Goal: Navigation & Orientation: Find specific page/section

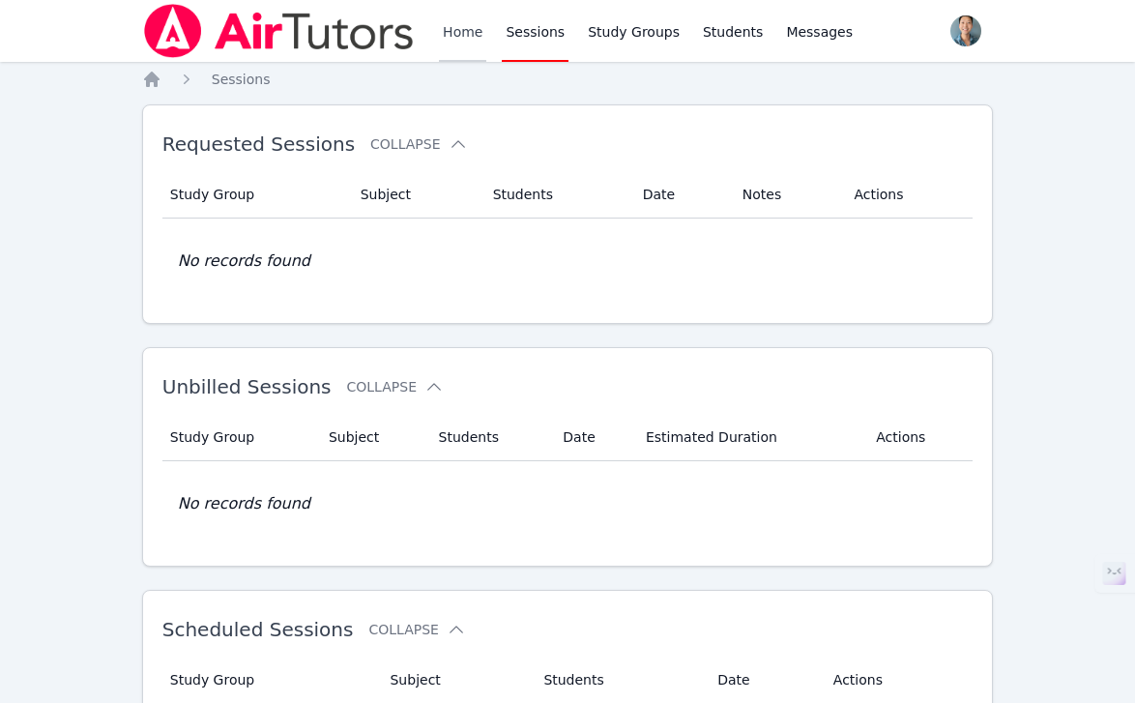
click at [463, 39] on link "Home" at bounding box center [462, 31] width 47 height 62
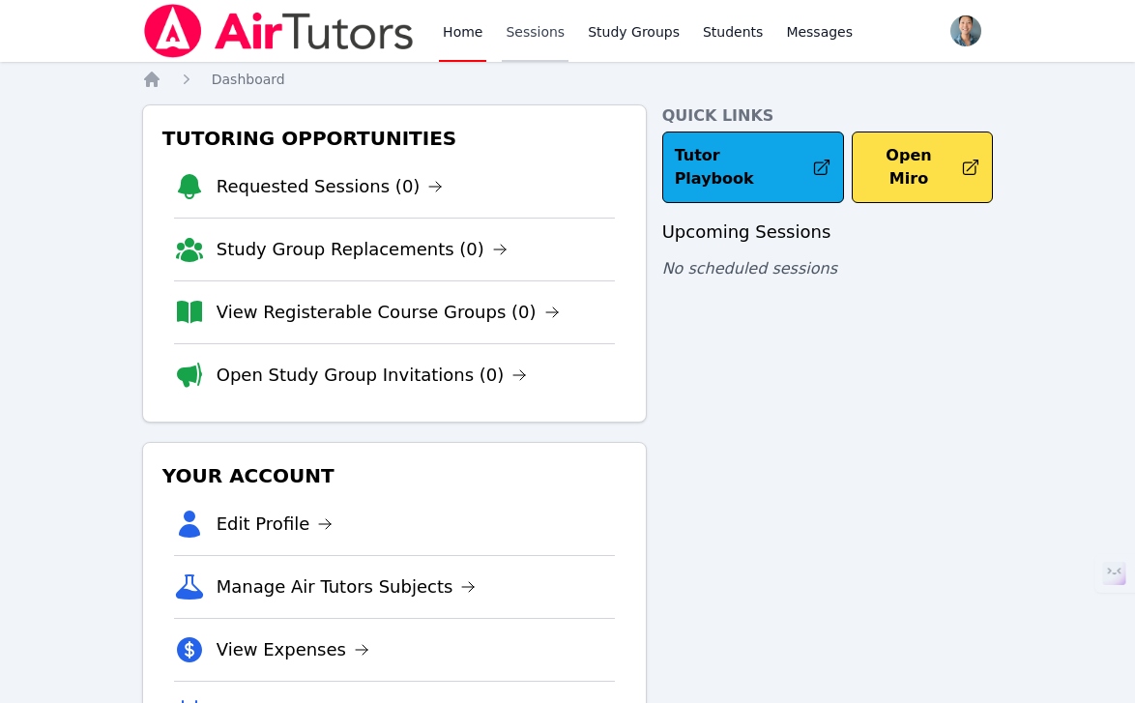
click at [534, 16] on link "Sessions" at bounding box center [535, 31] width 67 height 62
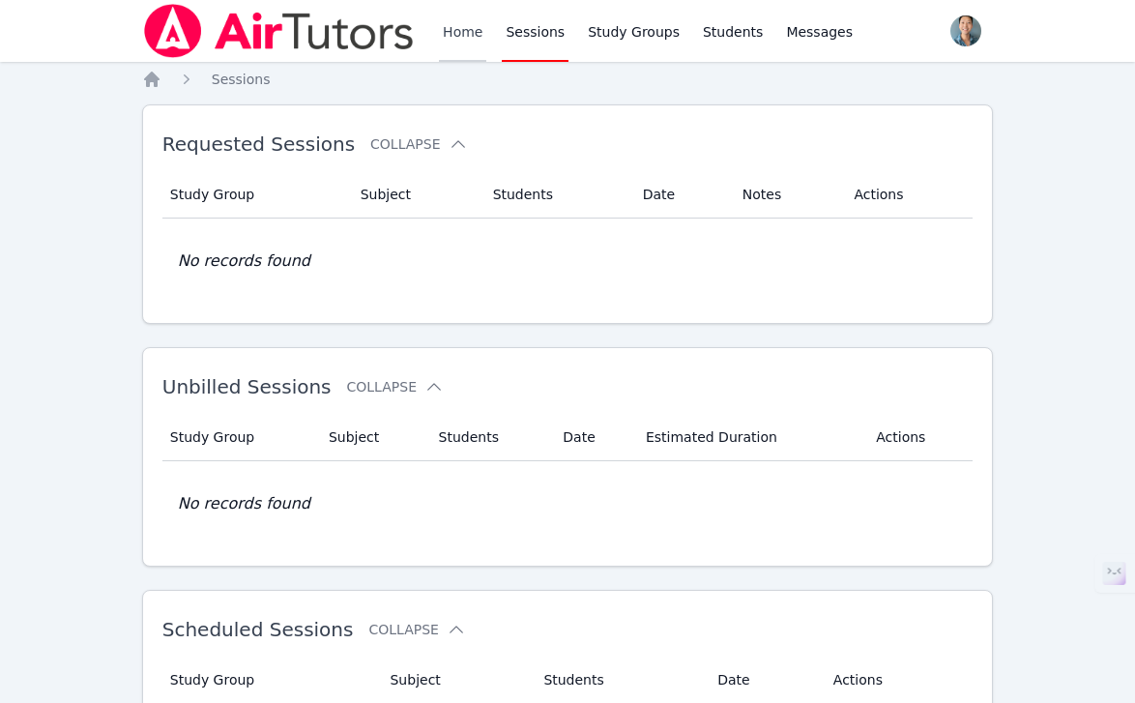
click at [464, 31] on link "Home" at bounding box center [462, 31] width 47 height 62
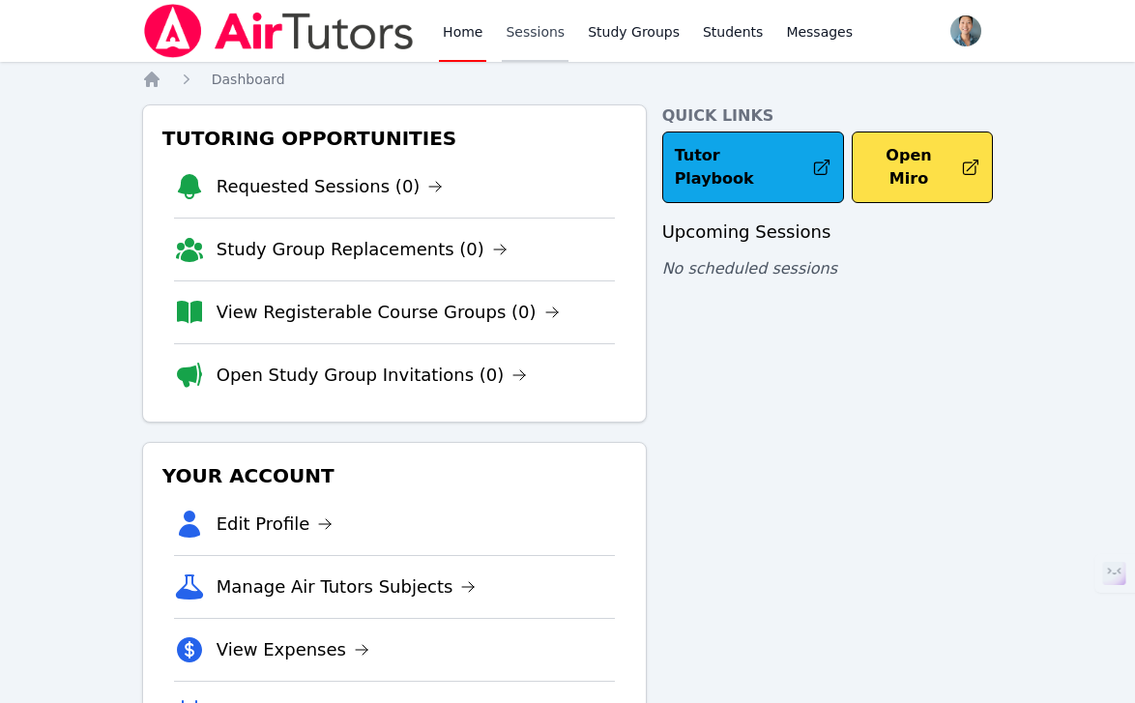
click at [546, 31] on link "Sessions" at bounding box center [535, 31] width 67 height 62
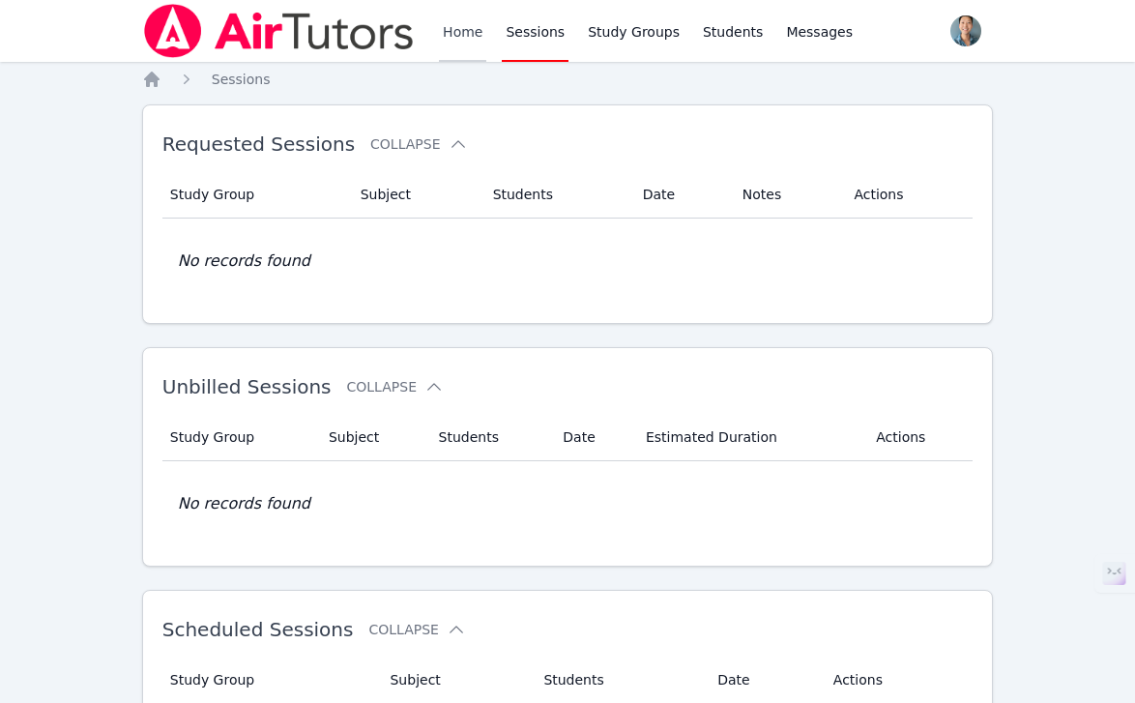
click at [471, 35] on link "Home" at bounding box center [462, 31] width 47 height 62
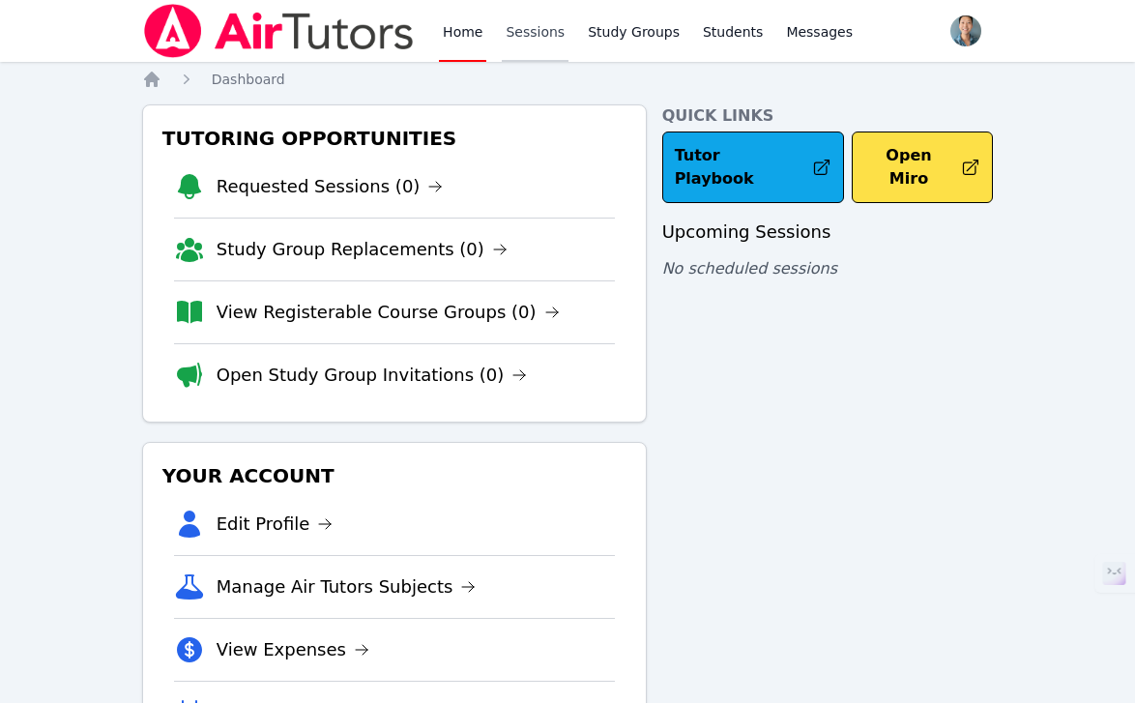
click at [513, 34] on link "Sessions" at bounding box center [535, 31] width 67 height 62
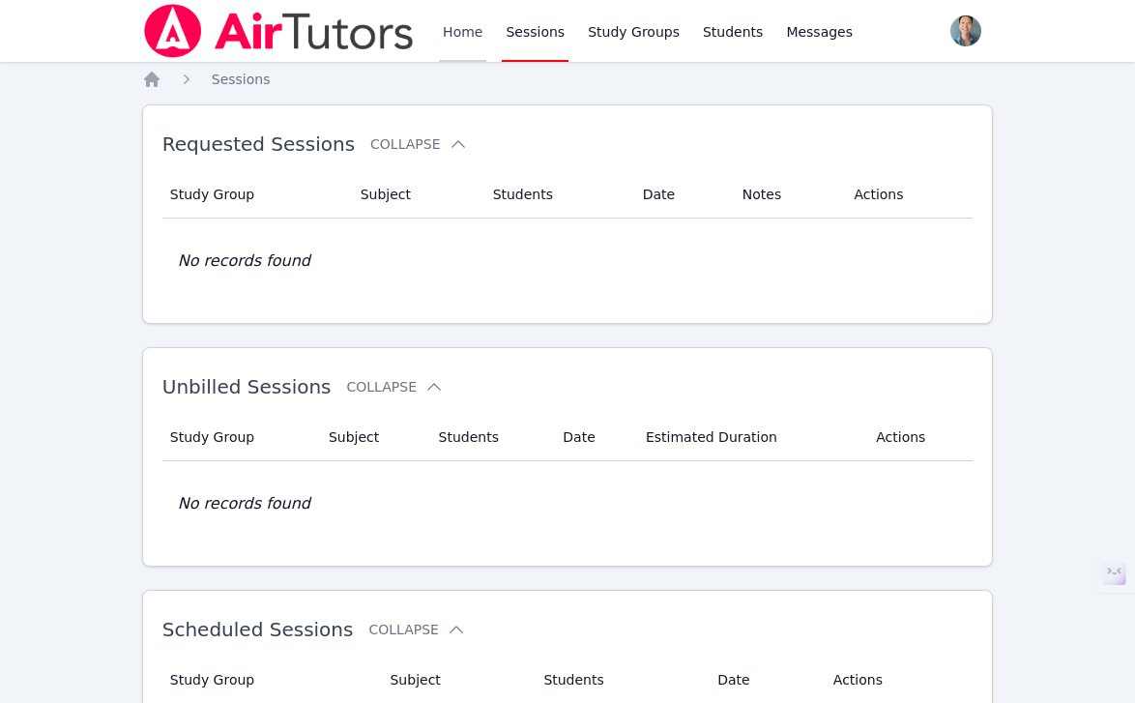
click at [456, 31] on link "Home" at bounding box center [462, 31] width 47 height 62
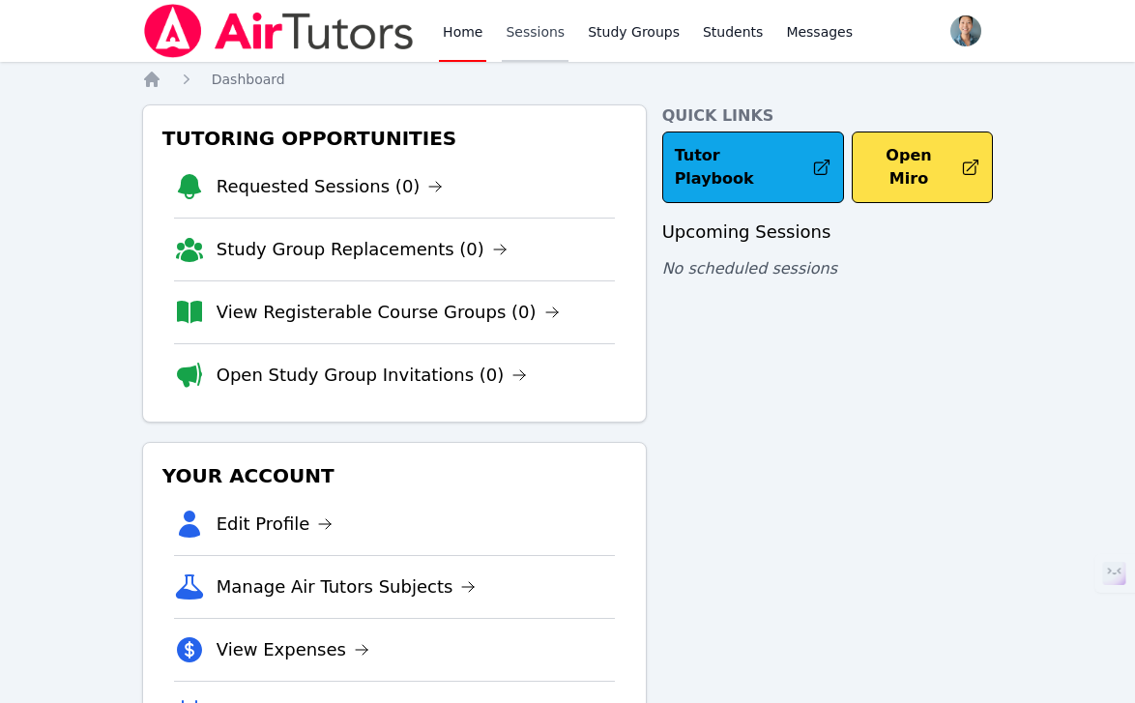
click at [533, 33] on link "Sessions" at bounding box center [535, 31] width 67 height 62
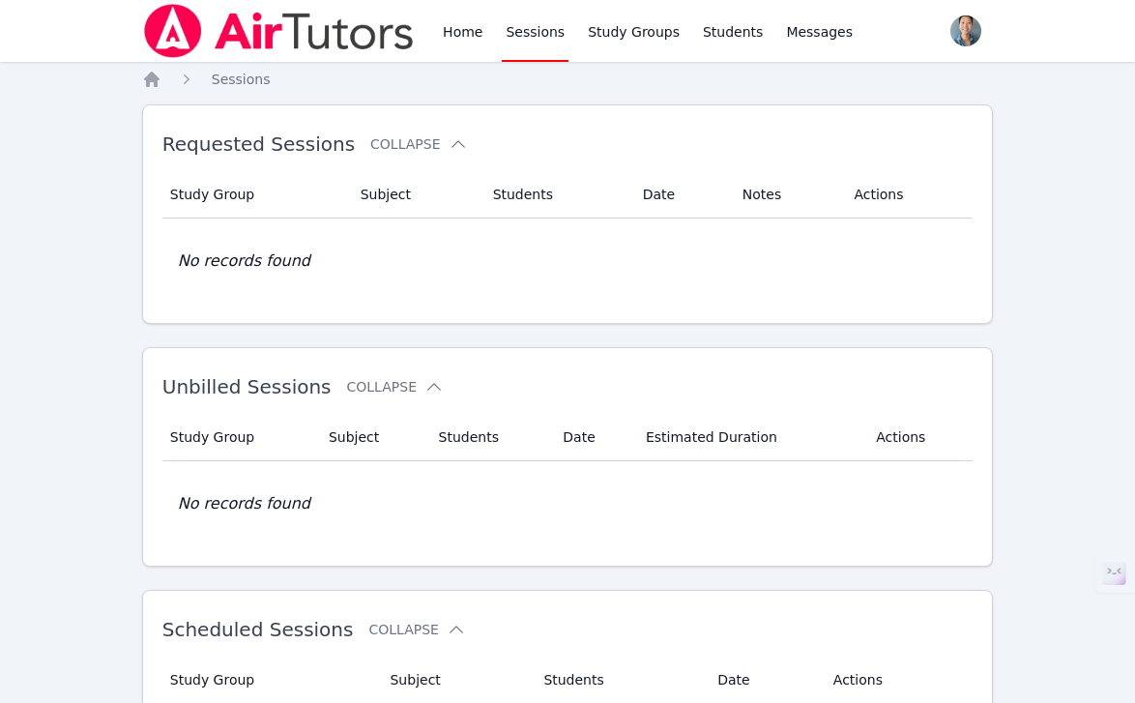
click at [541, 36] on link "Sessions" at bounding box center [535, 31] width 67 height 62
click at [428, 30] on div "Home Sessions Study Groups Students Messages" at bounding box center [499, 31] width 714 height 62
click at [461, 30] on link "Home" at bounding box center [462, 31] width 47 height 62
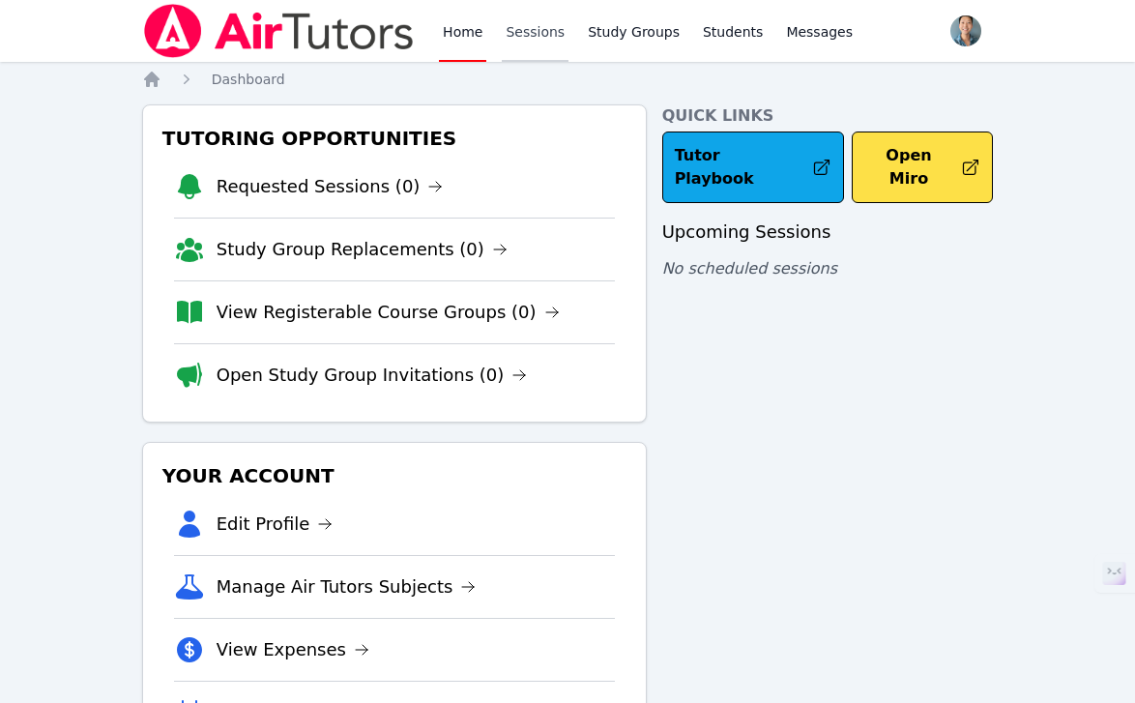
click at [528, 31] on link "Sessions" at bounding box center [535, 31] width 67 height 62
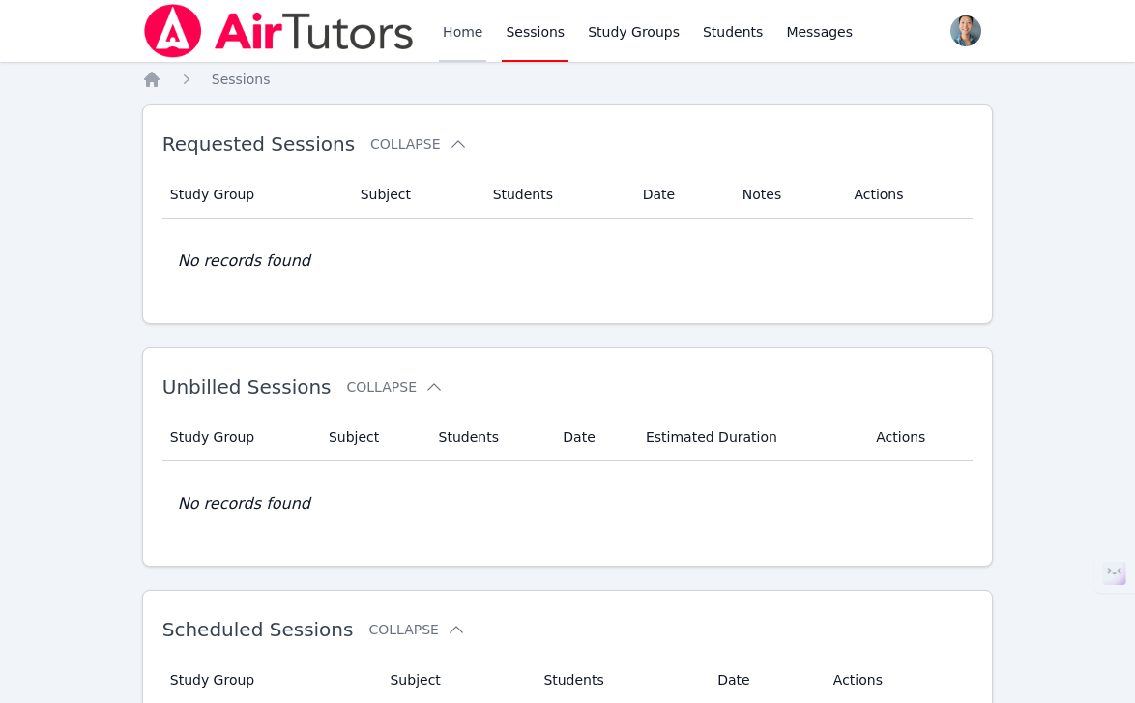
click at [473, 31] on link "Home" at bounding box center [462, 31] width 47 height 62
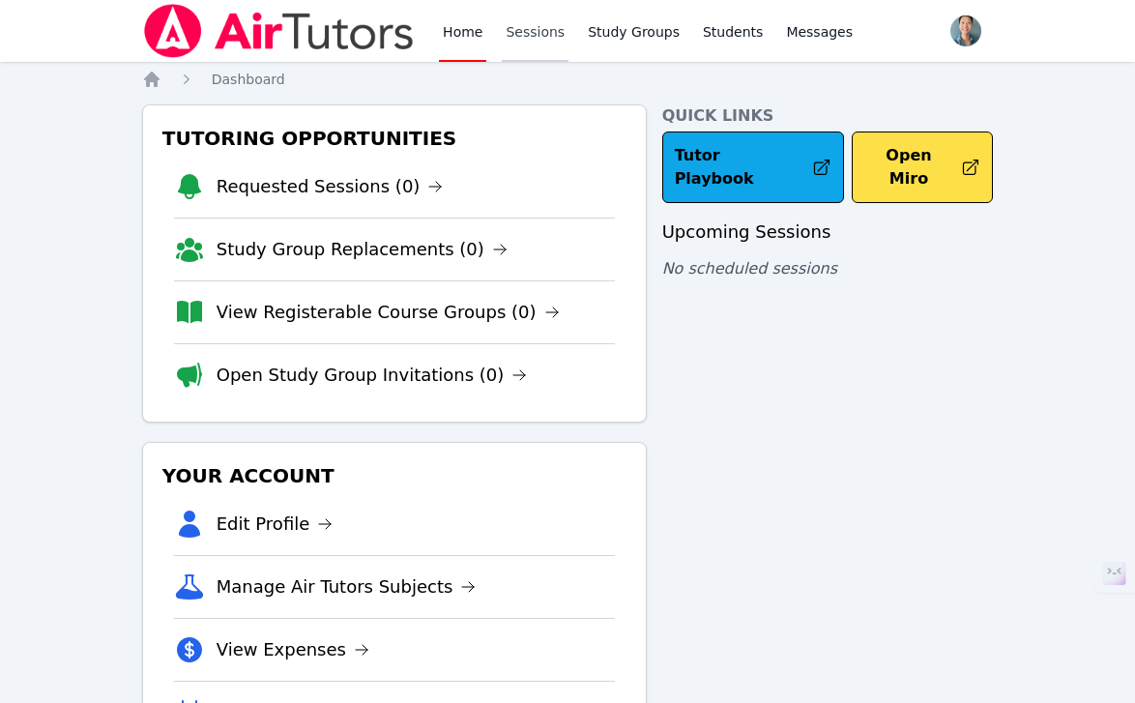
click at [520, 30] on link "Sessions" at bounding box center [535, 31] width 67 height 62
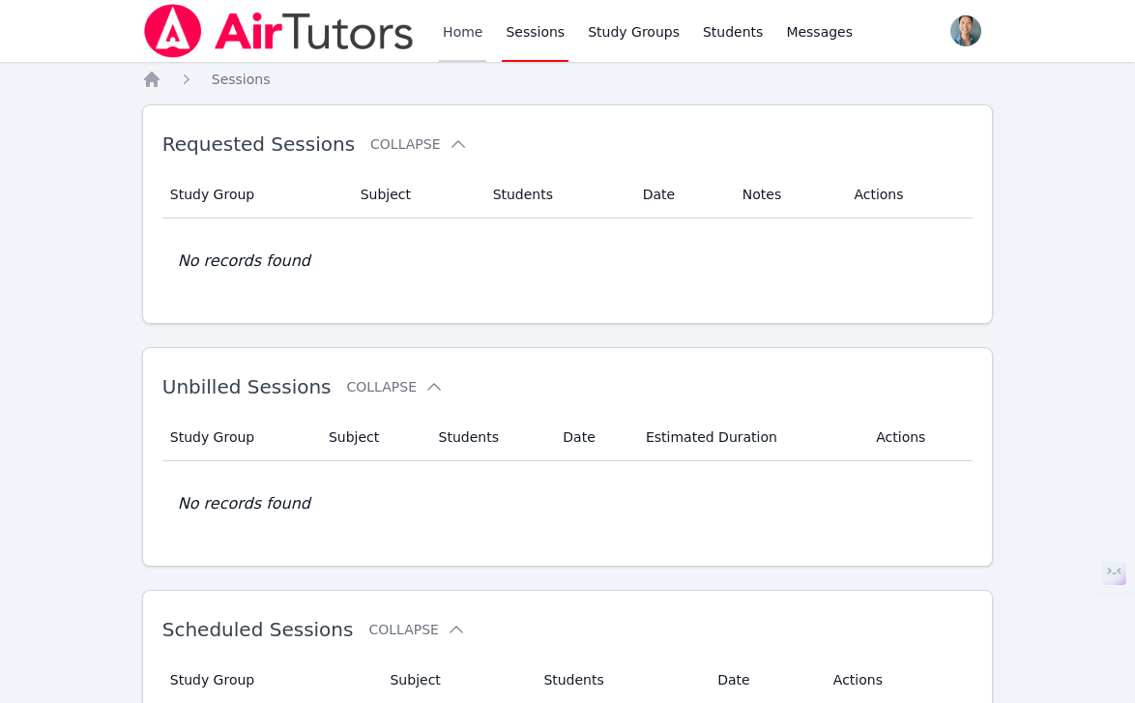
click at [472, 32] on link "Home" at bounding box center [462, 31] width 47 height 62
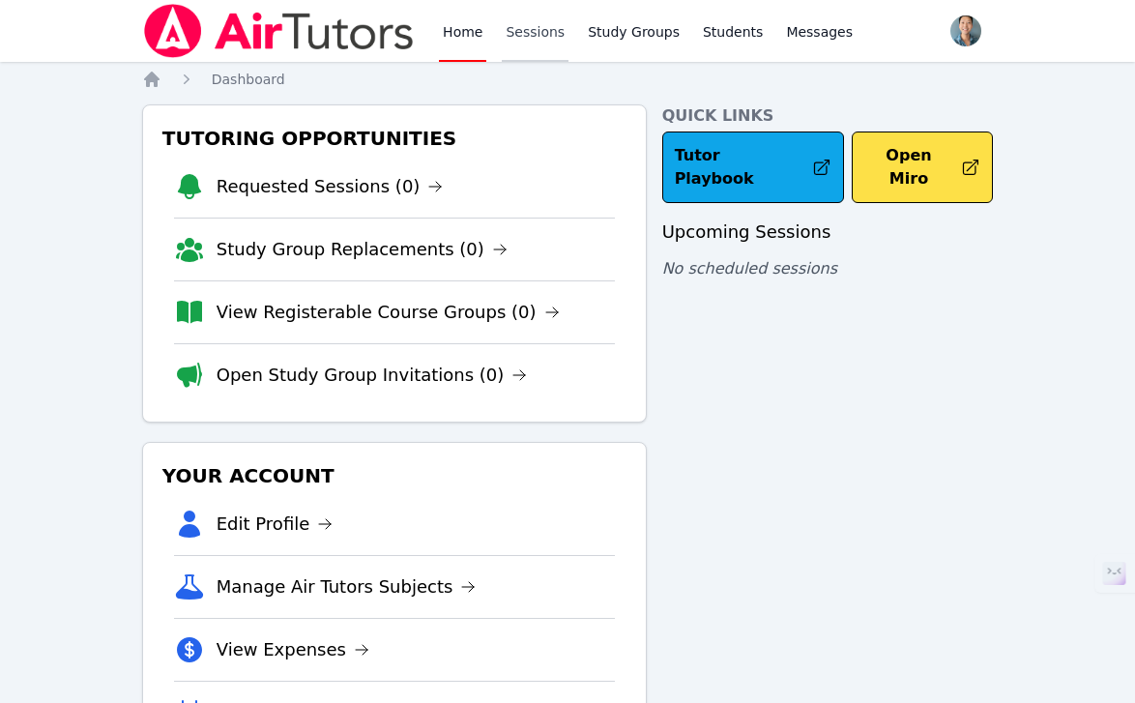
click at [514, 32] on link "Sessions" at bounding box center [535, 31] width 67 height 62
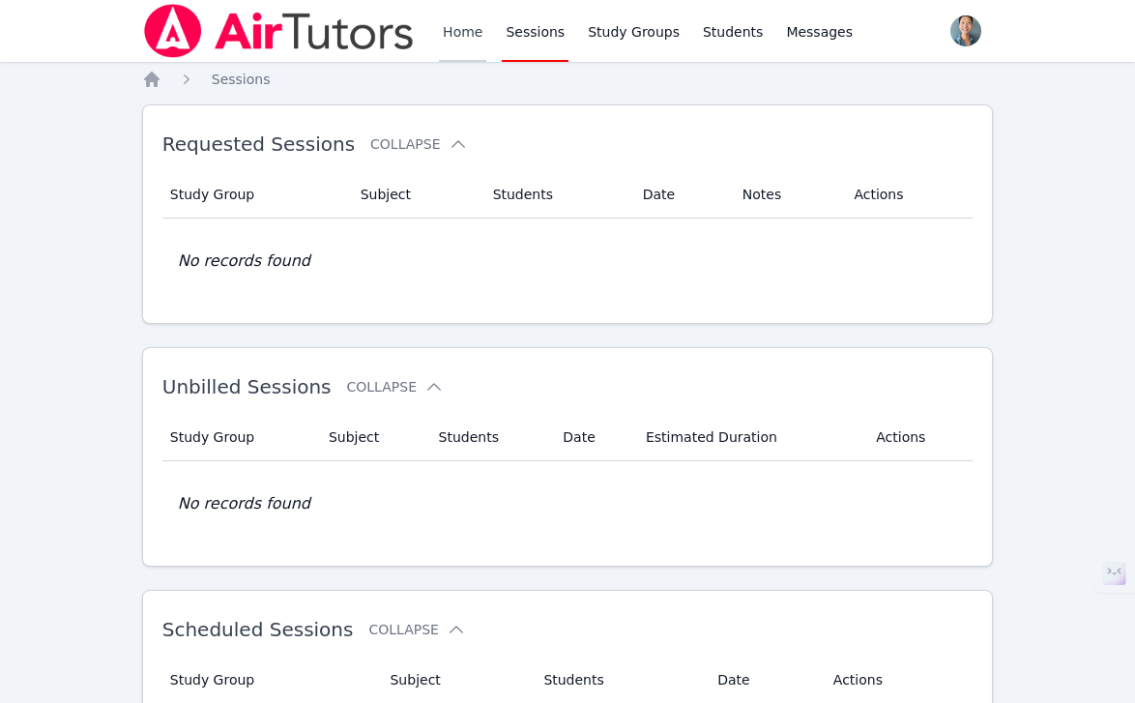
click at [467, 44] on link "Home" at bounding box center [462, 31] width 47 height 62
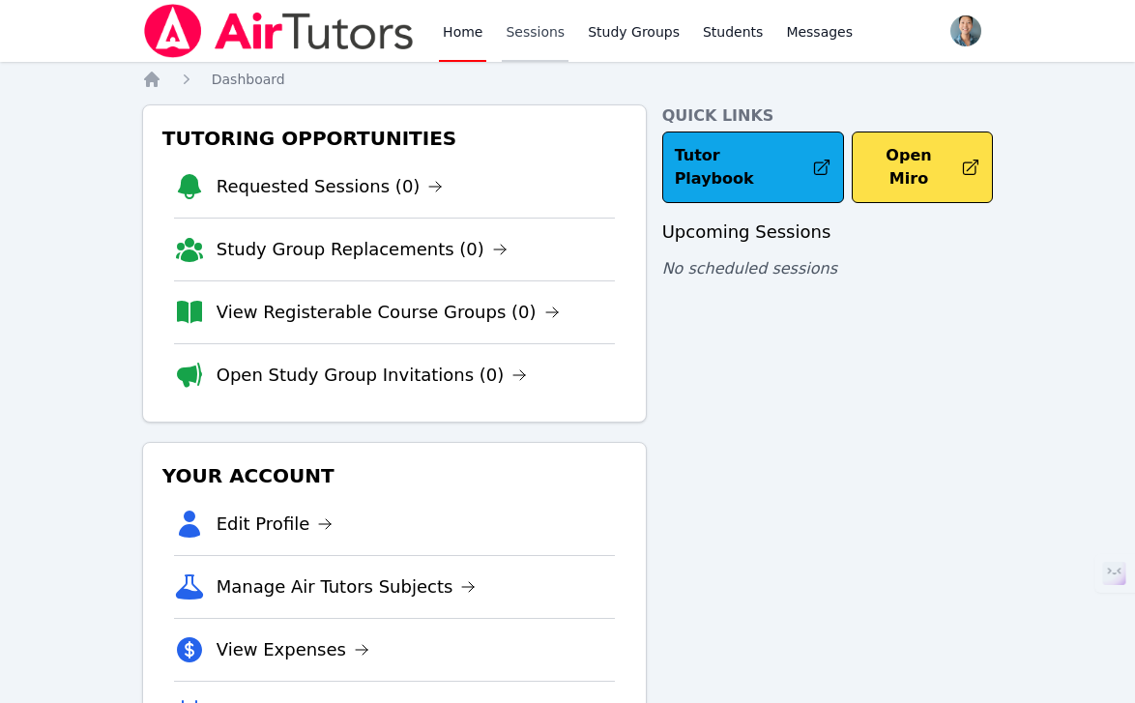
click at [540, 39] on link "Sessions" at bounding box center [535, 31] width 67 height 62
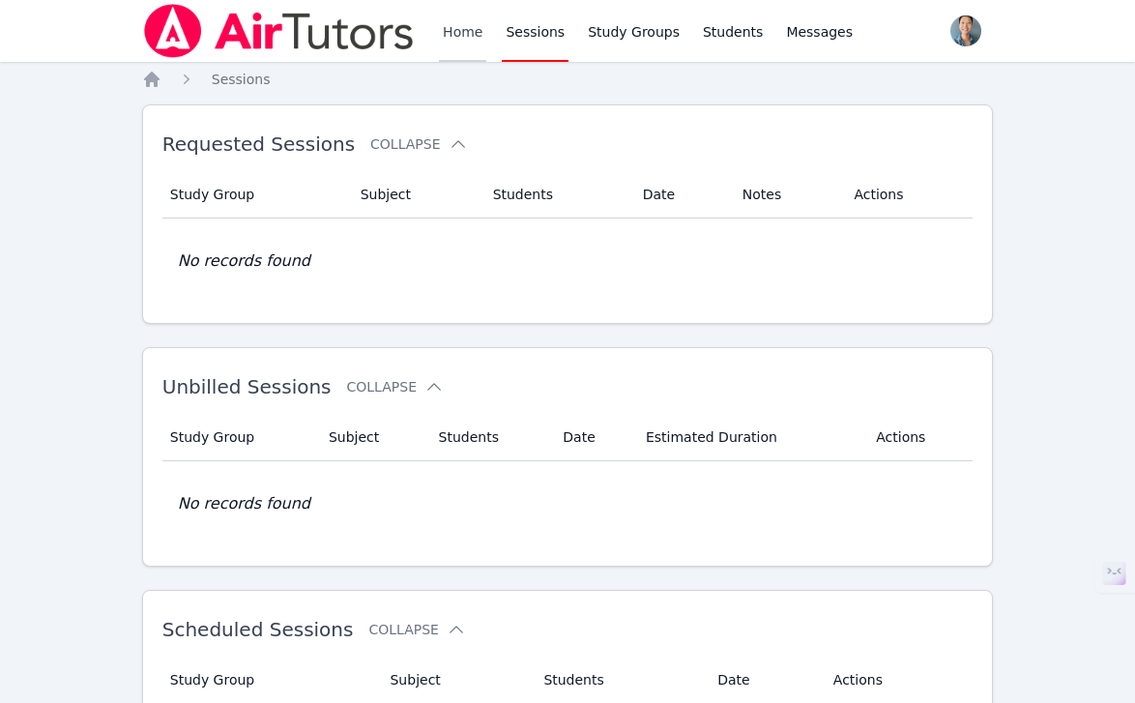
click at [469, 42] on link "Home" at bounding box center [462, 31] width 47 height 62
